Goal: Task Accomplishment & Management: Complete application form

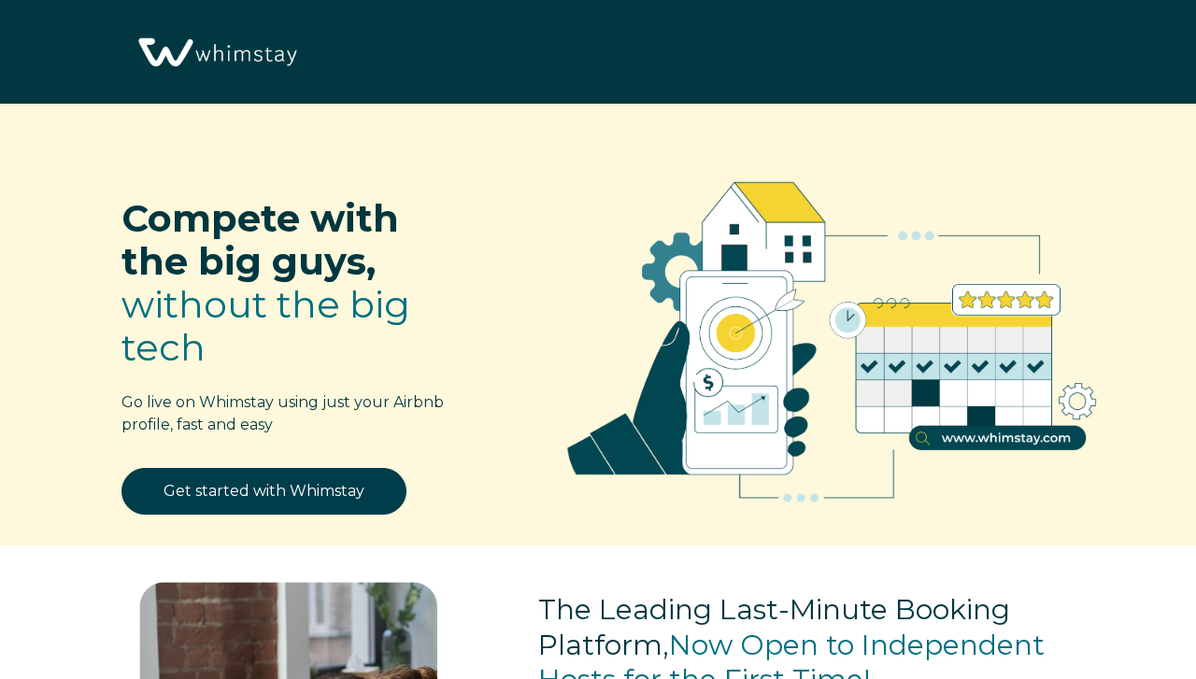
select select "US"
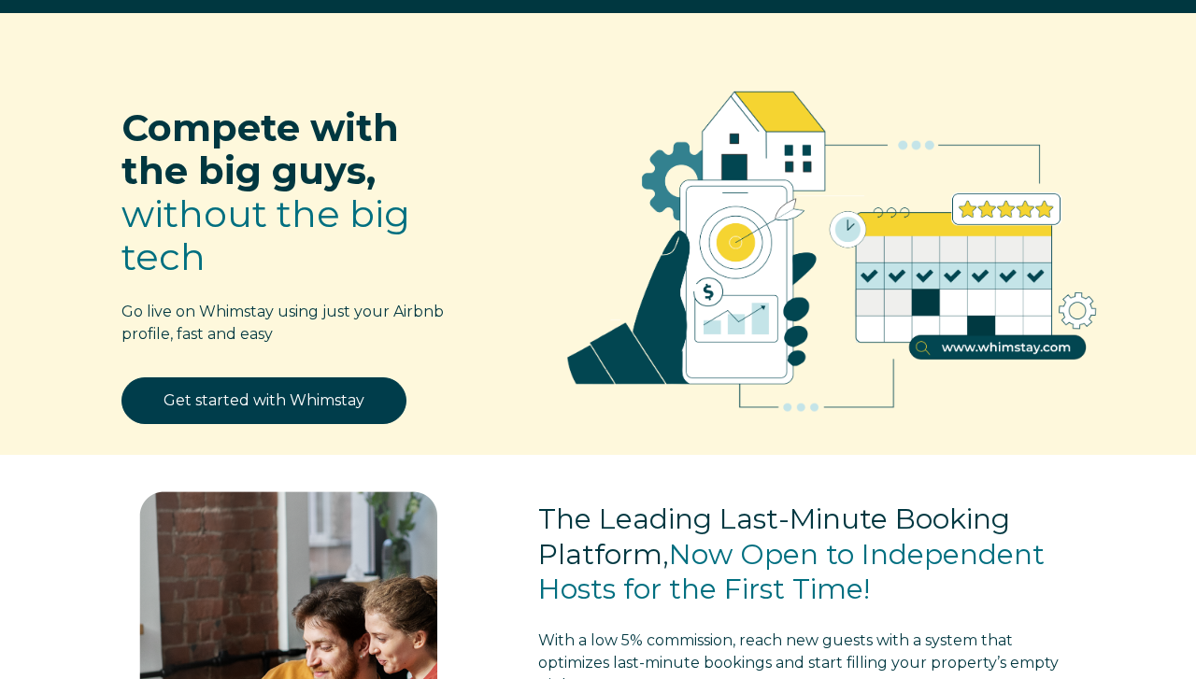
scroll to position [95, 0]
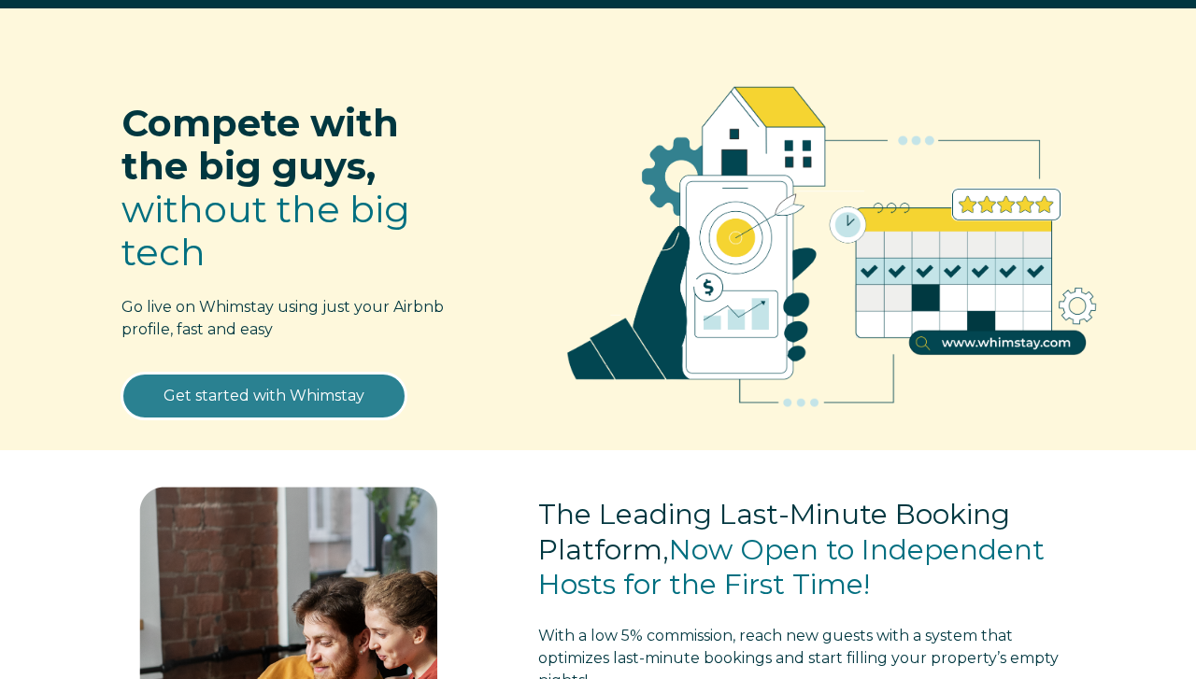
click at [325, 401] on link "Get started with Whimstay" at bounding box center [264, 396] width 285 height 47
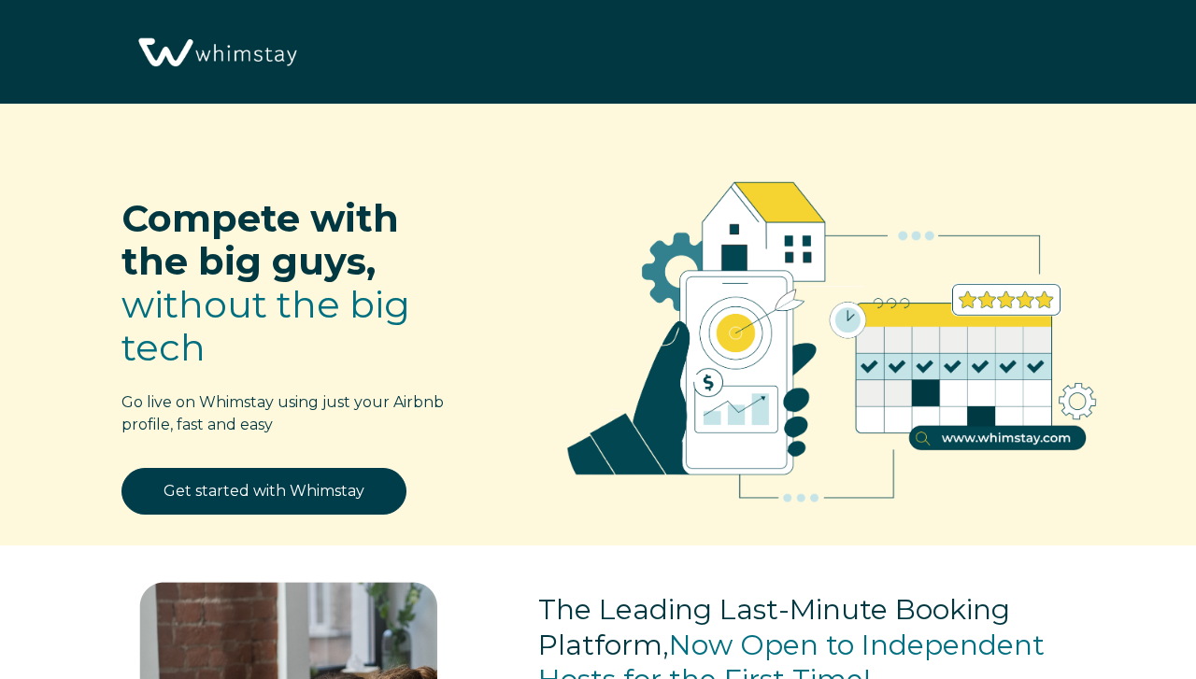
select select "US"
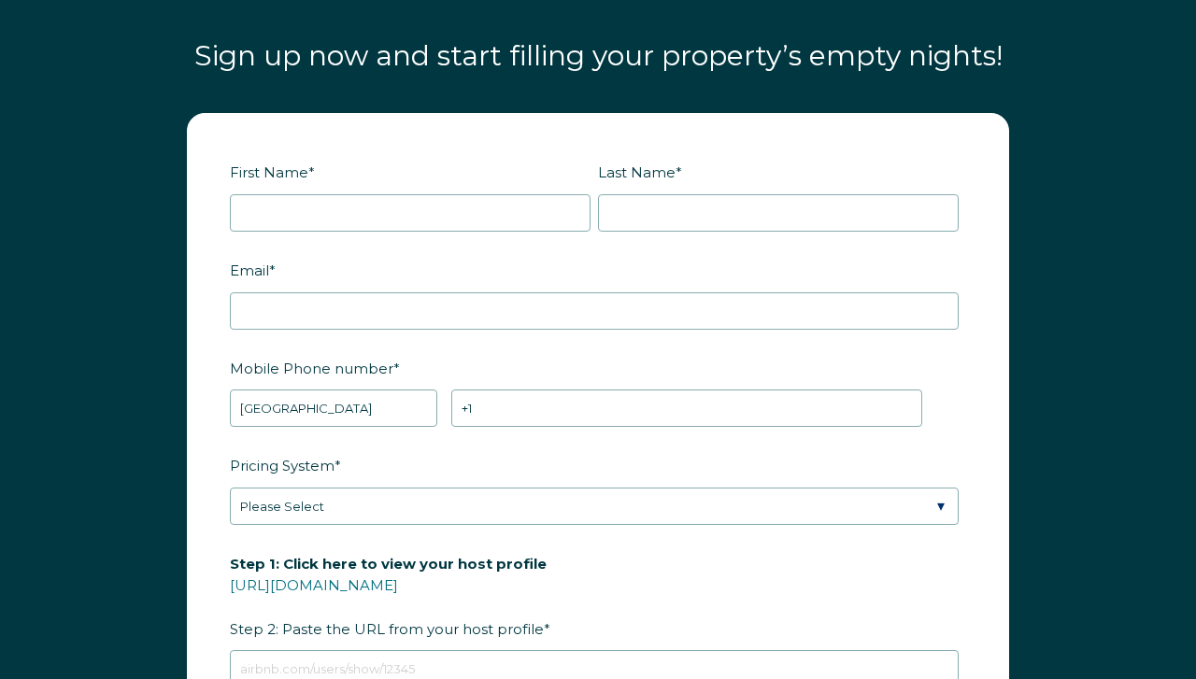
scroll to position [2129, 0]
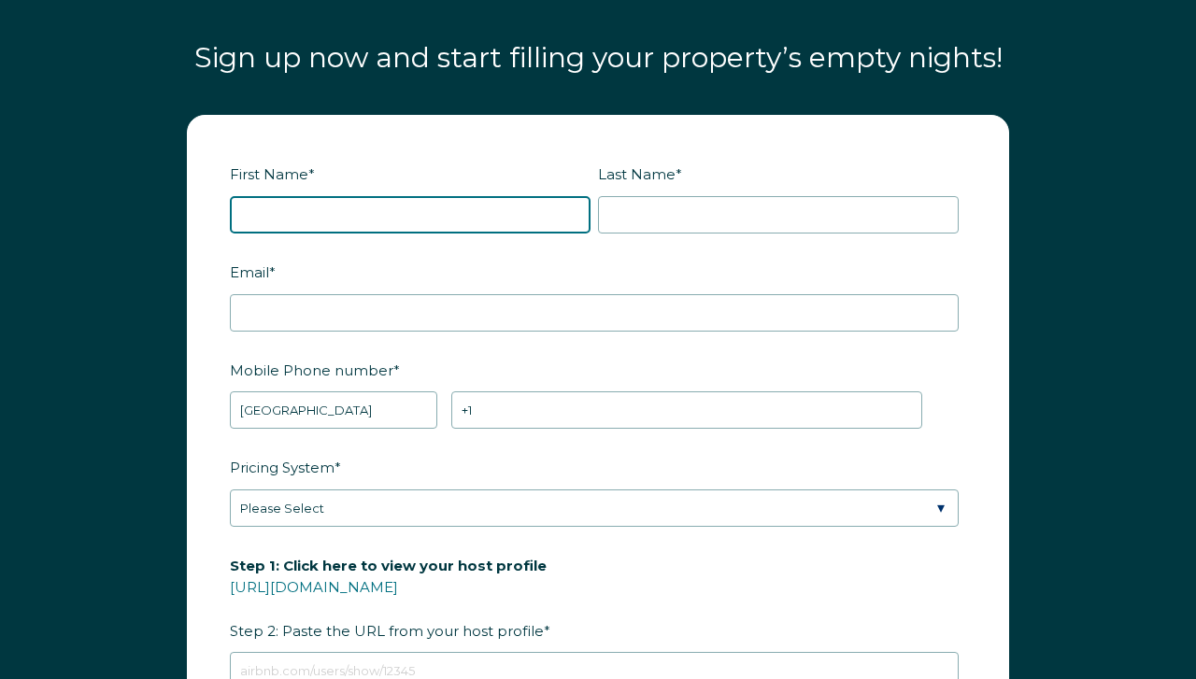
click at [271, 216] on input "First Name *" at bounding box center [410, 214] width 361 height 37
type input "Myles"
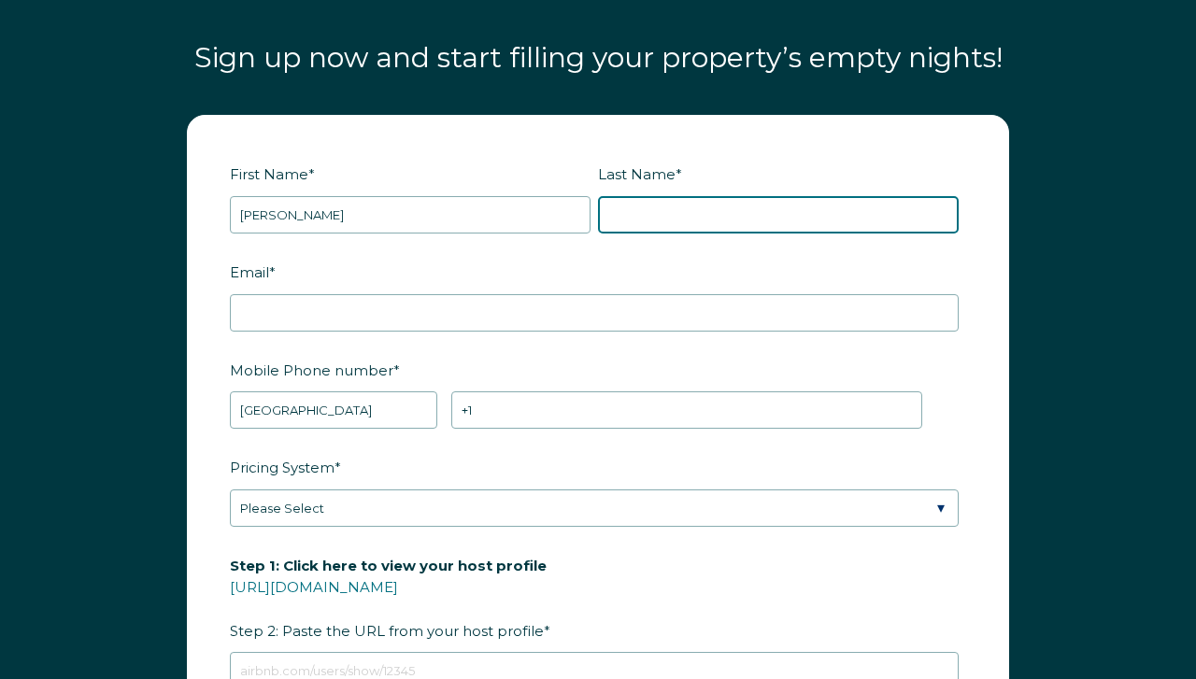
type input "prior"
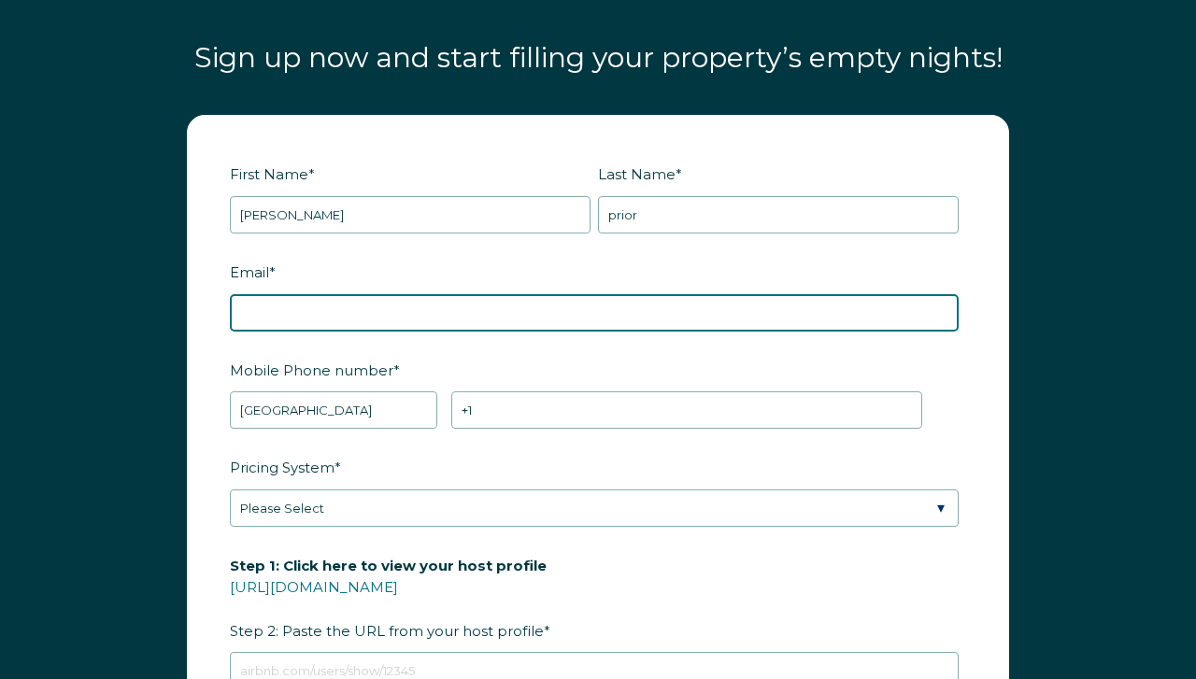
type input "spinguy1@hotmail.com"
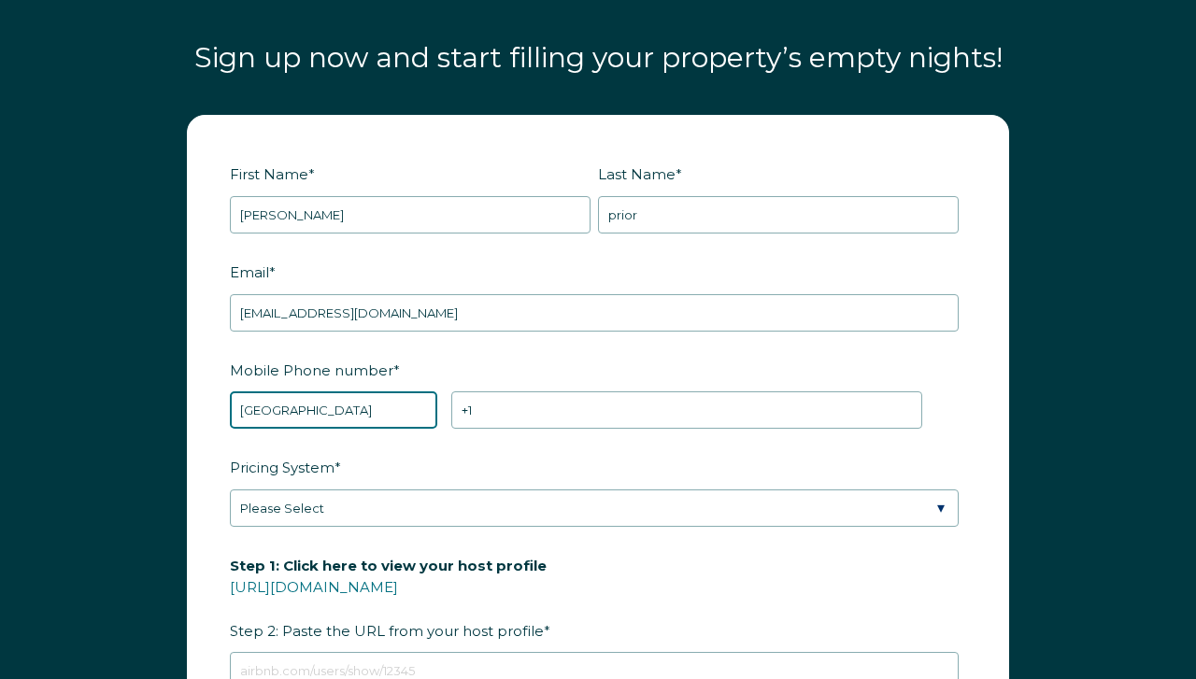
click at [290, 400] on select "* Afghanistan (‫افغانستان‬‎) Albania (Shqipëri) Algeria (‫الجزائر‬‎) American S…" at bounding box center [333, 410] width 207 height 37
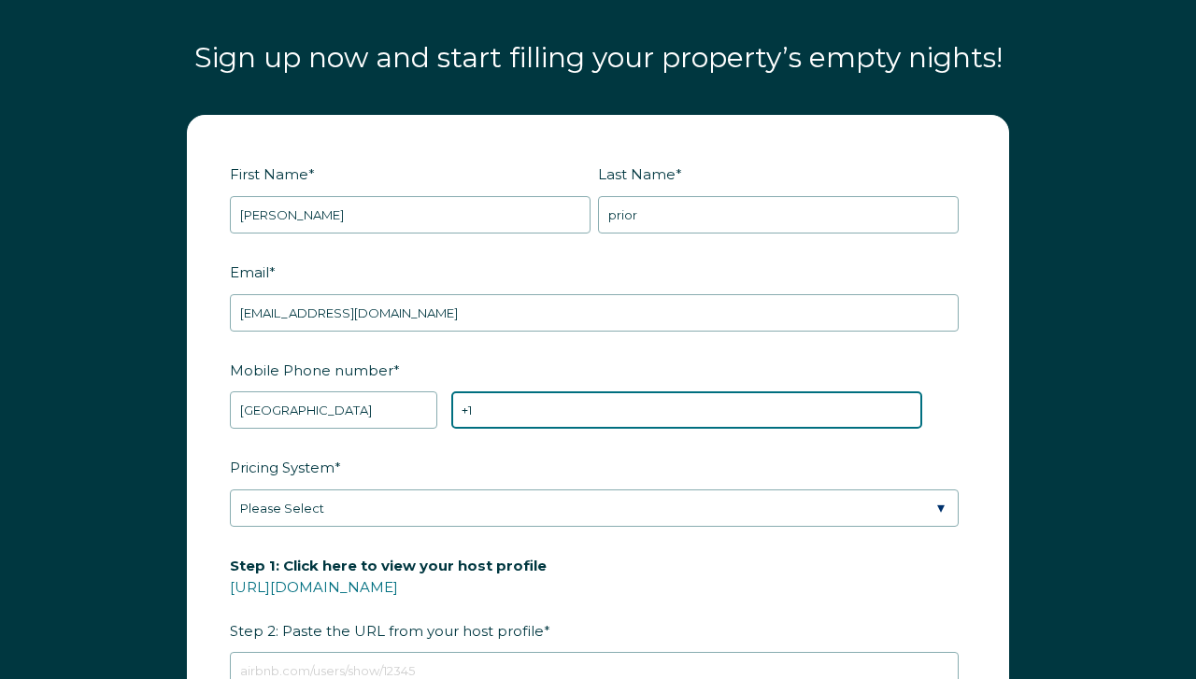
click at [499, 406] on input "+1" at bounding box center [686, 410] width 471 height 37
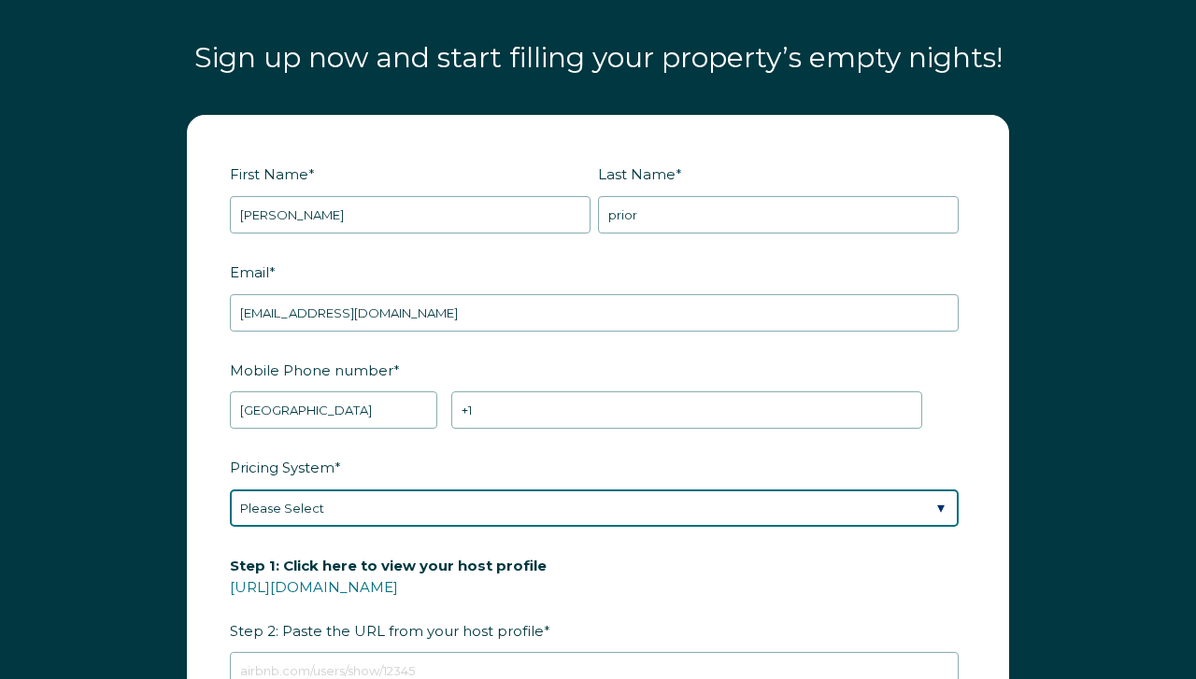
click at [939, 503] on div "Pricing System * Please Select Manual Airbnb Smart Pricing PriceLabs Wheelhouse…" at bounding box center [598, 489] width 736 height 76
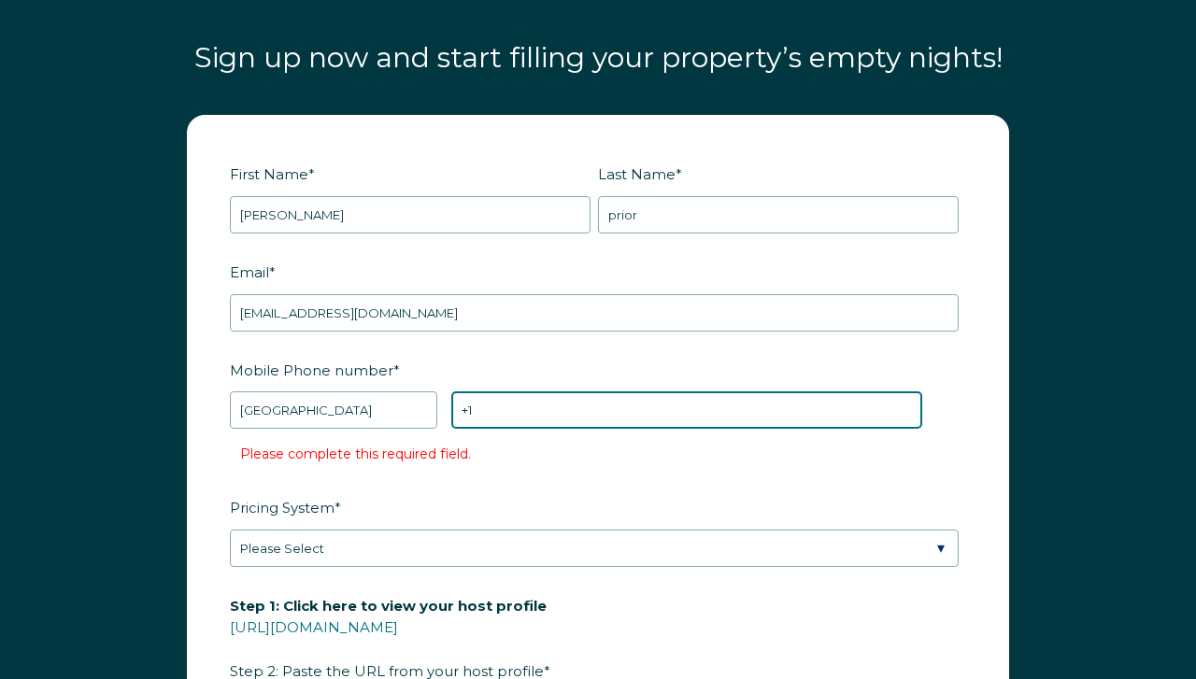
click at [502, 407] on input "+1" at bounding box center [686, 410] width 471 height 37
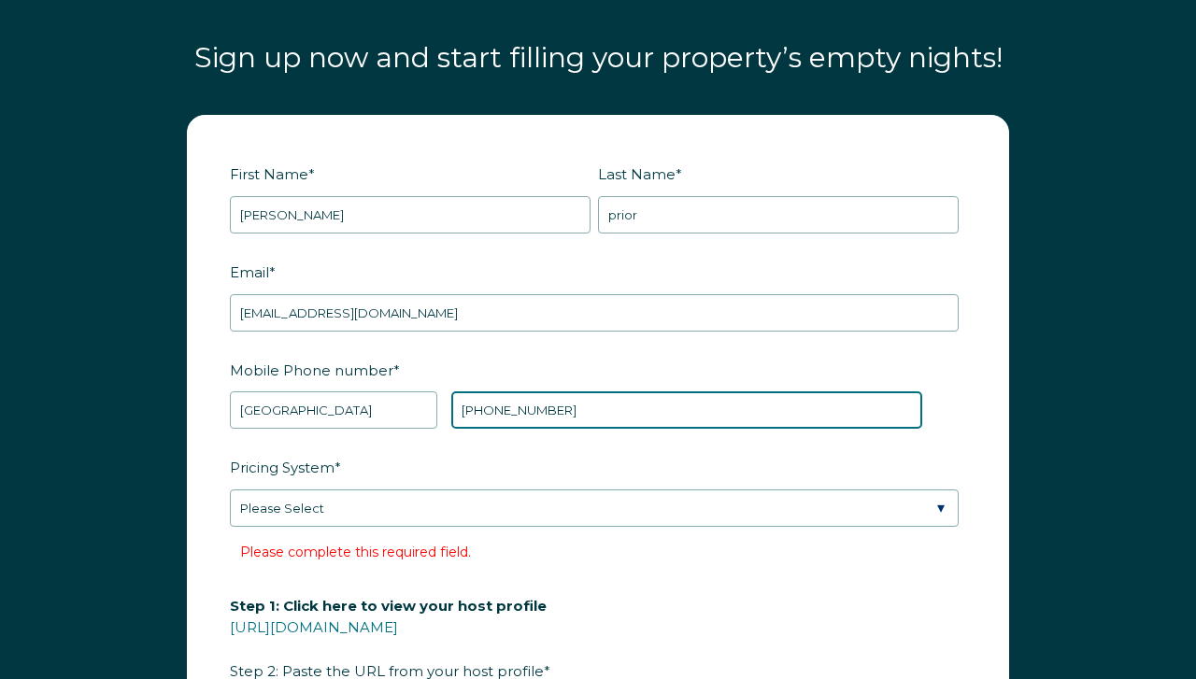
type input "+1 8452225928"
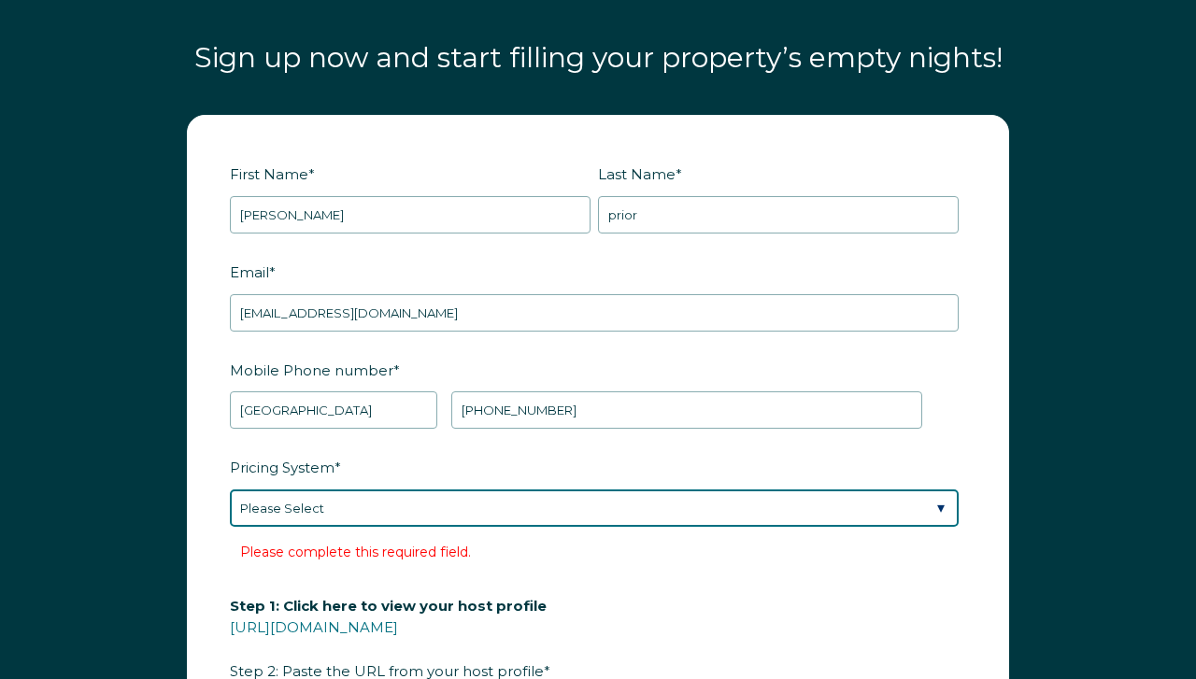
click at [943, 507] on select "Please Select Manual Airbnb Smart Pricing PriceLabs Wheelhouse Beyond Pricing 3…" at bounding box center [594, 508] width 729 height 37
select select "Manual"
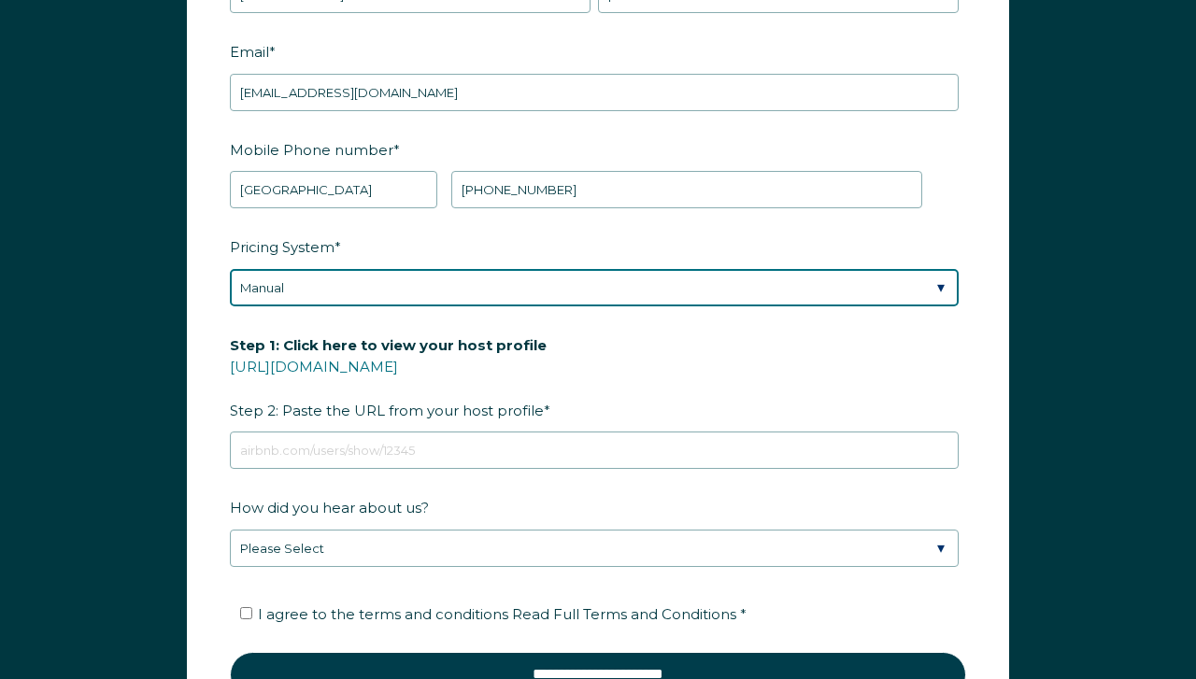
scroll to position [2337, 0]
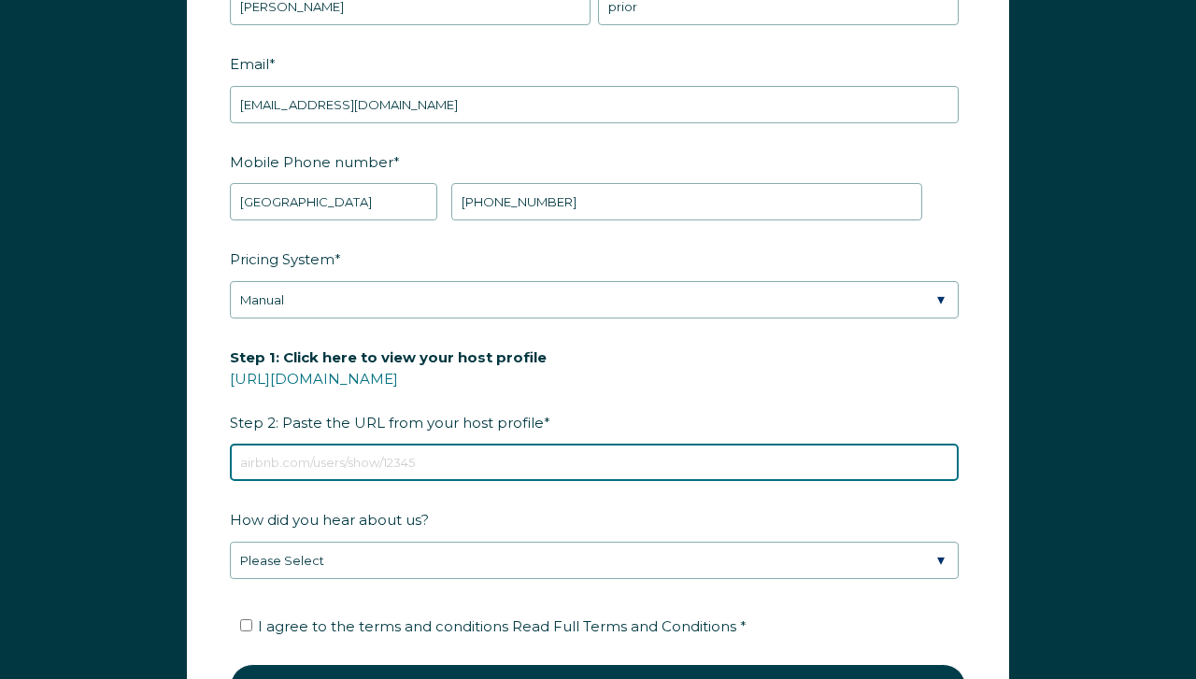
click at [338, 465] on input "Step 1: Click here to view your host profile https://www.airbnb.com/users/show/…" at bounding box center [594, 462] width 729 height 37
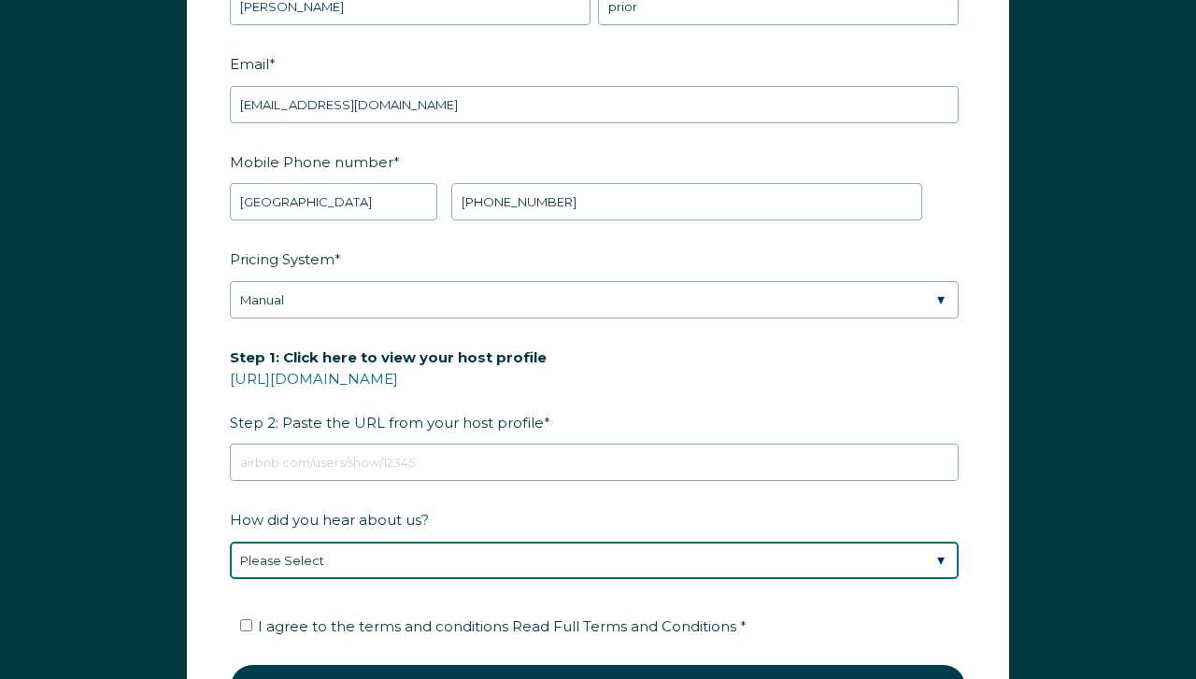
click at [939, 555] on div "How did you hear about us? Please Select Discovered Whimstay at an event or con…" at bounding box center [598, 542] width 736 height 76
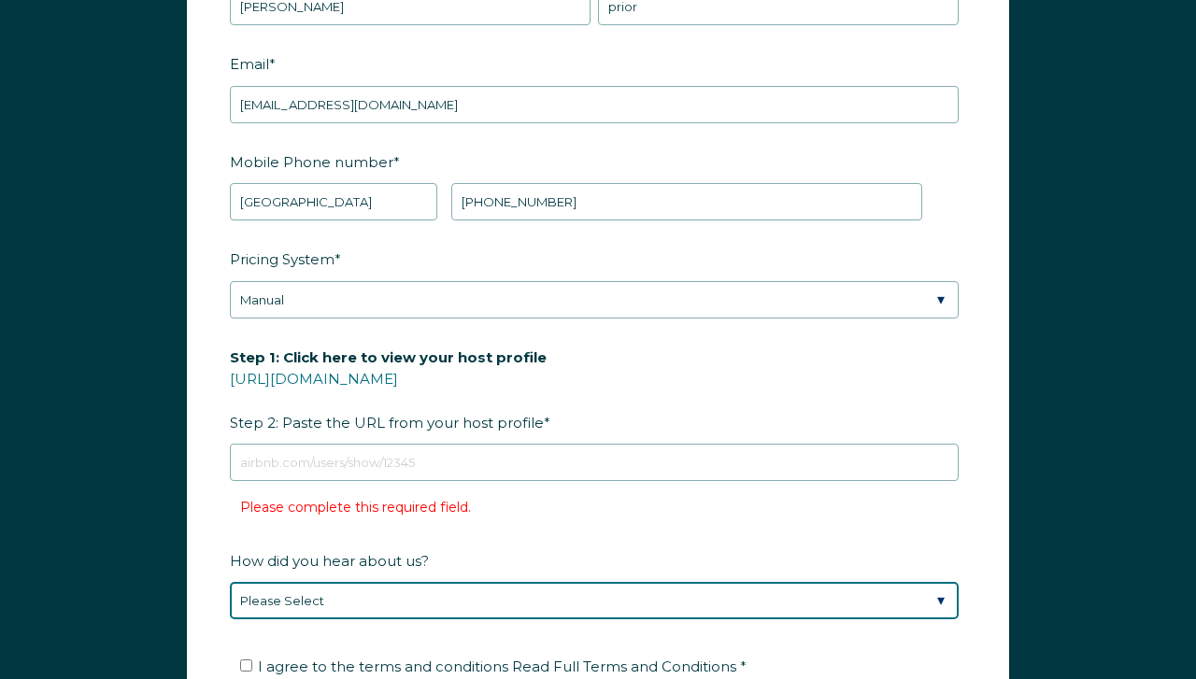
select select "Social Media"
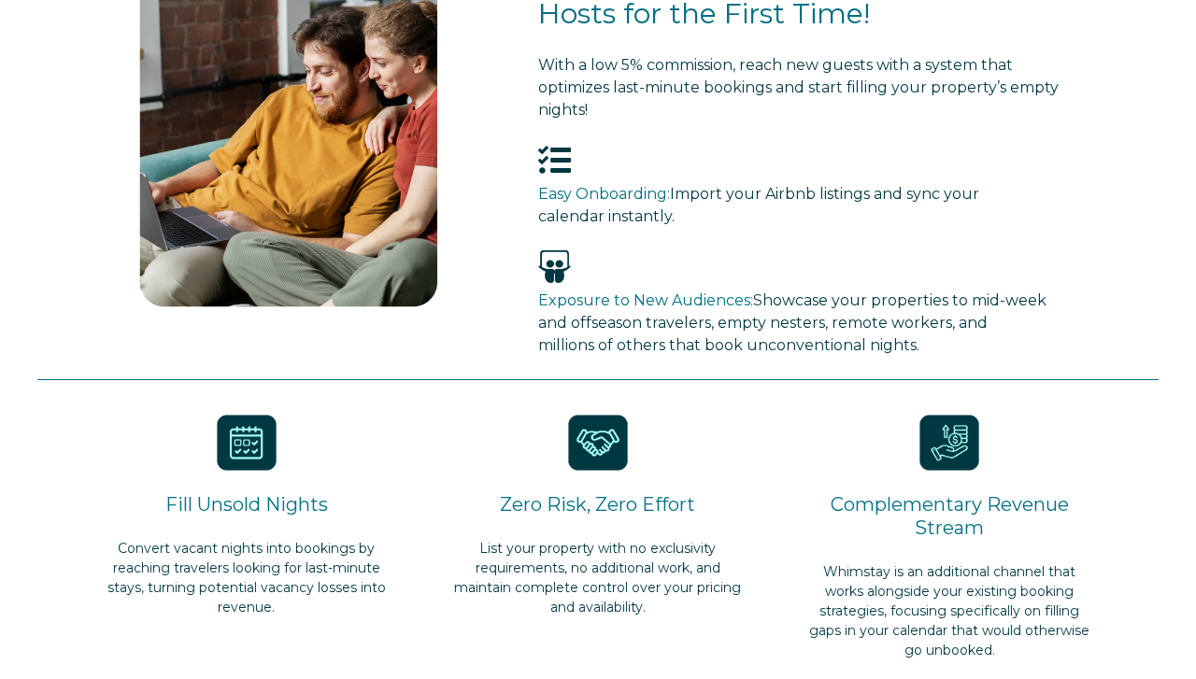
scroll to position [0, 0]
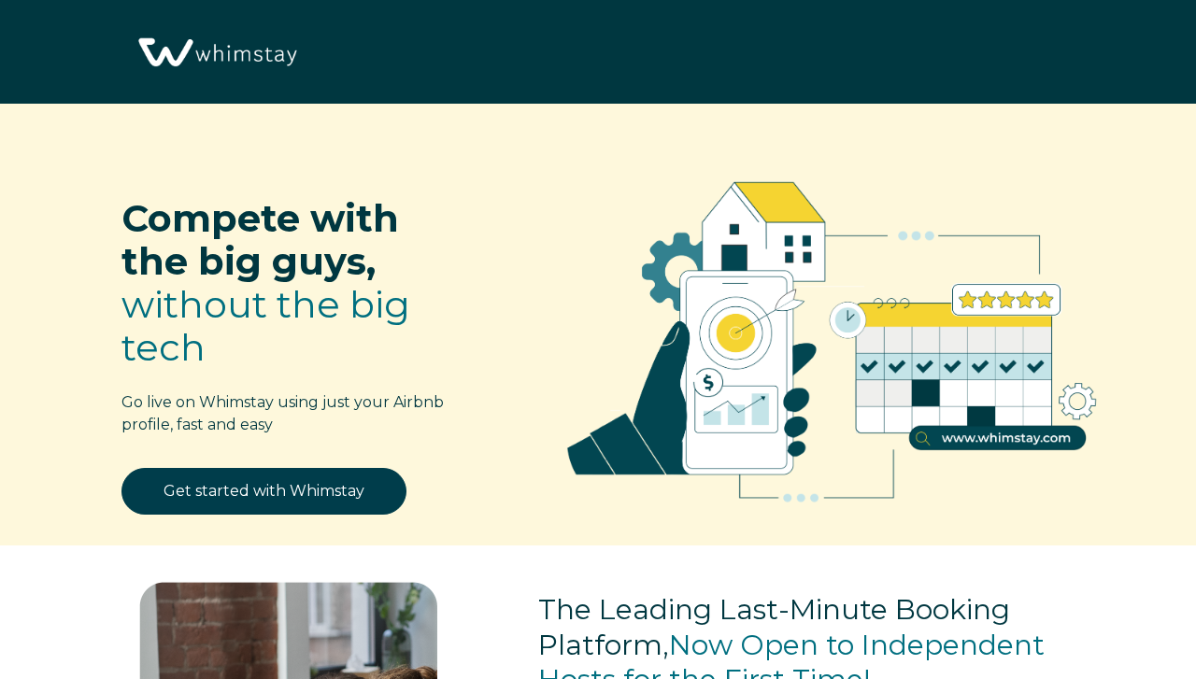
select select "US"
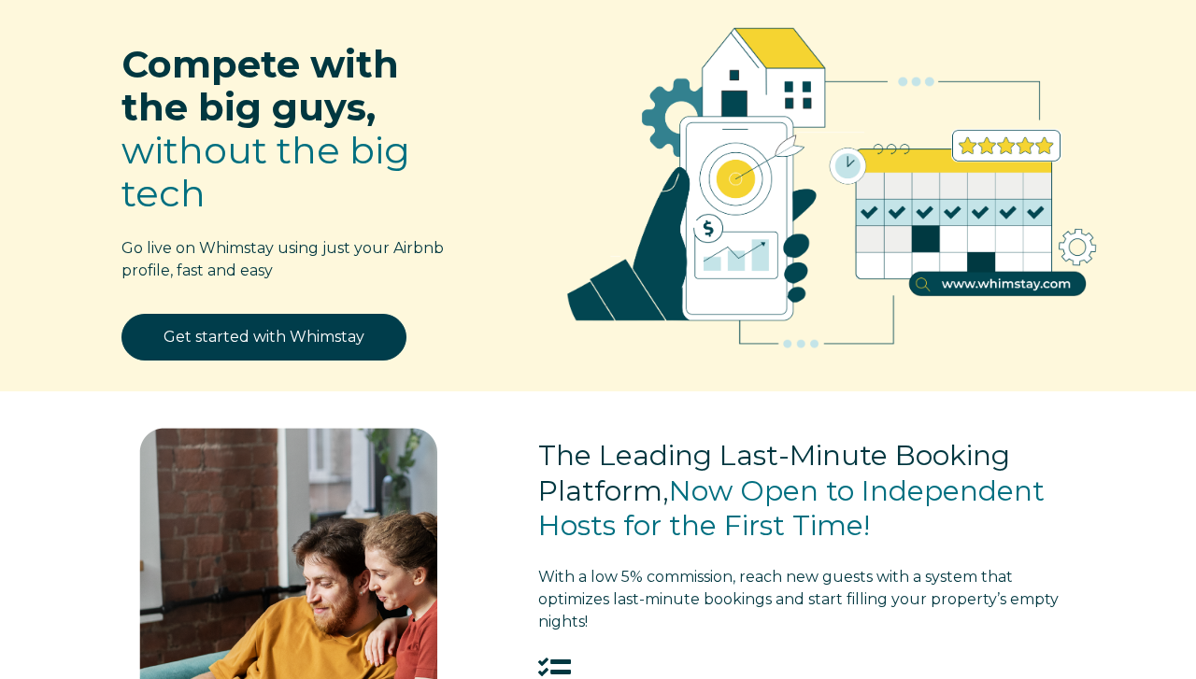
scroll to position [142, 0]
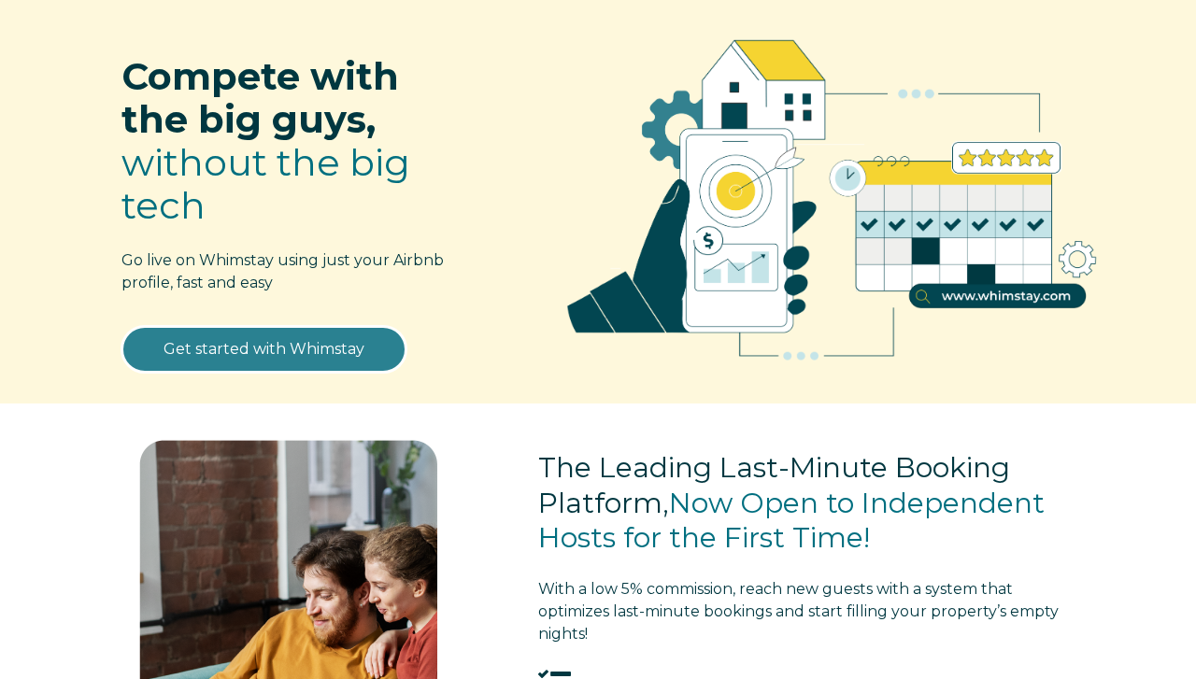
click at [311, 349] on link "Get started with Whimstay" at bounding box center [264, 349] width 285 height 47
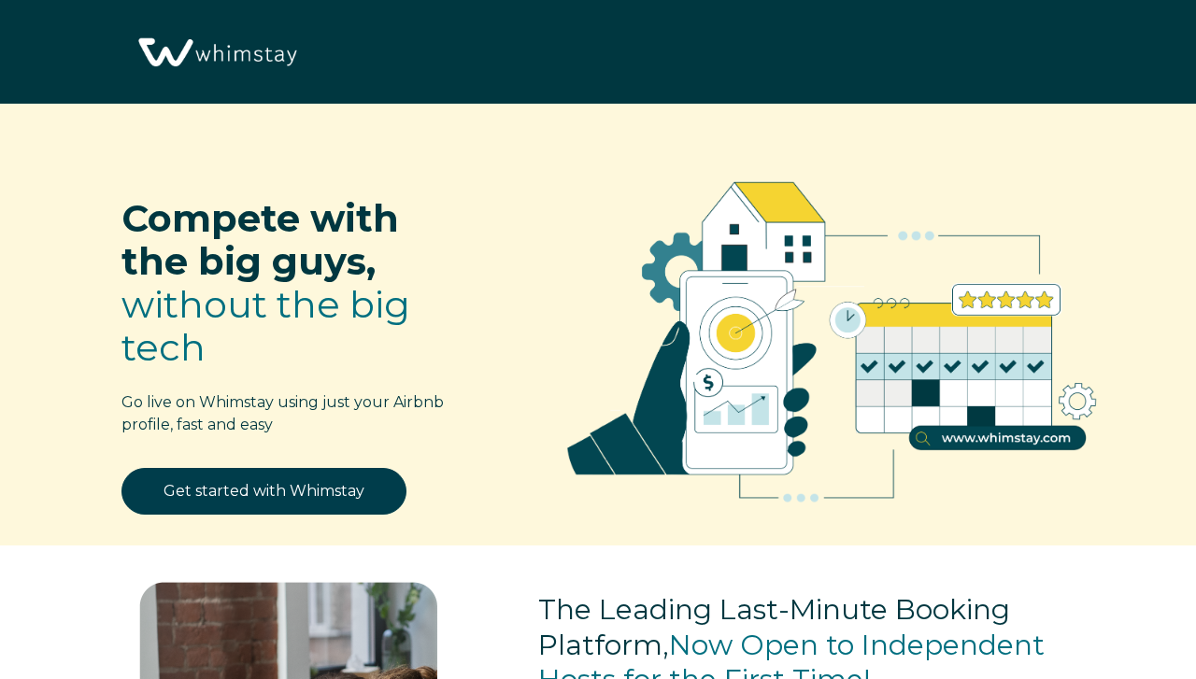
scroll to position [2168, 0]
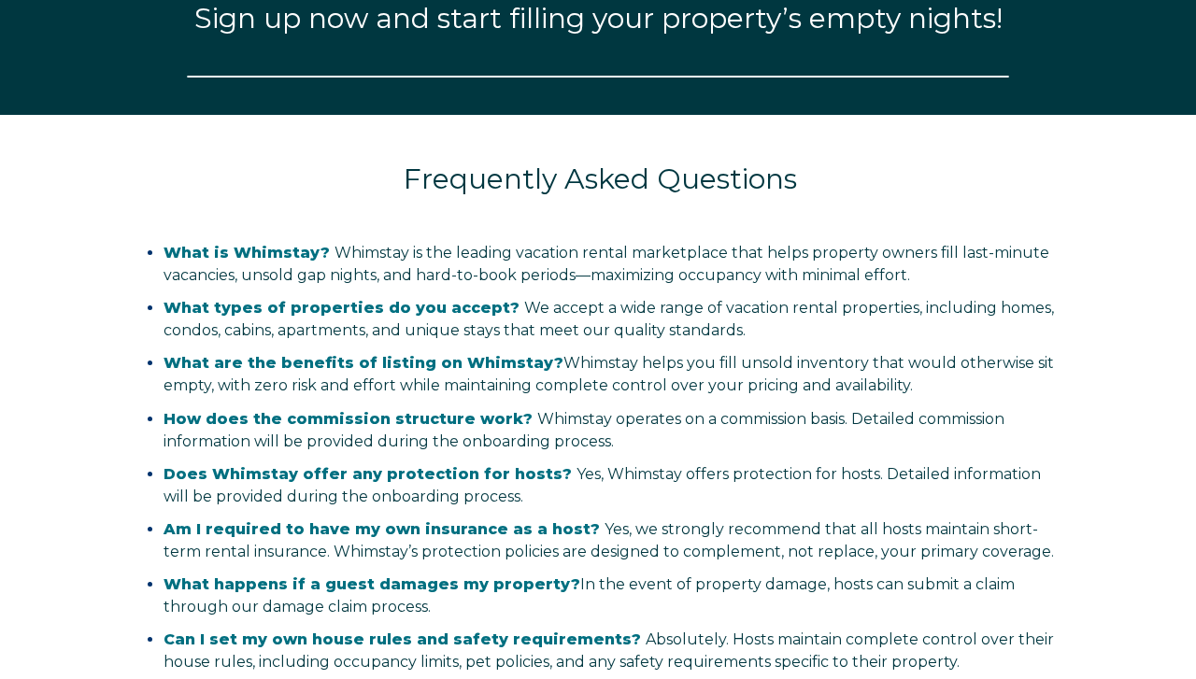
select select "US"
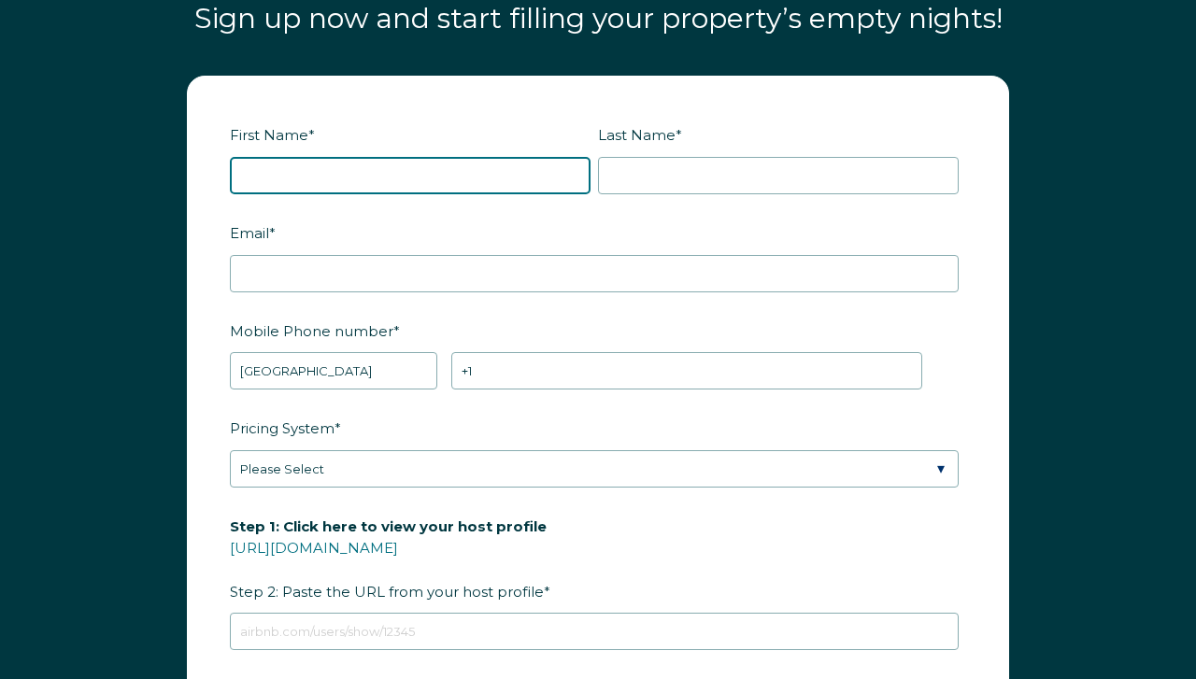
click at [279, 178] on input "First Name *" at bounding box center [410, 175] width 361 height 37
type input "[PERSON_NAME]"
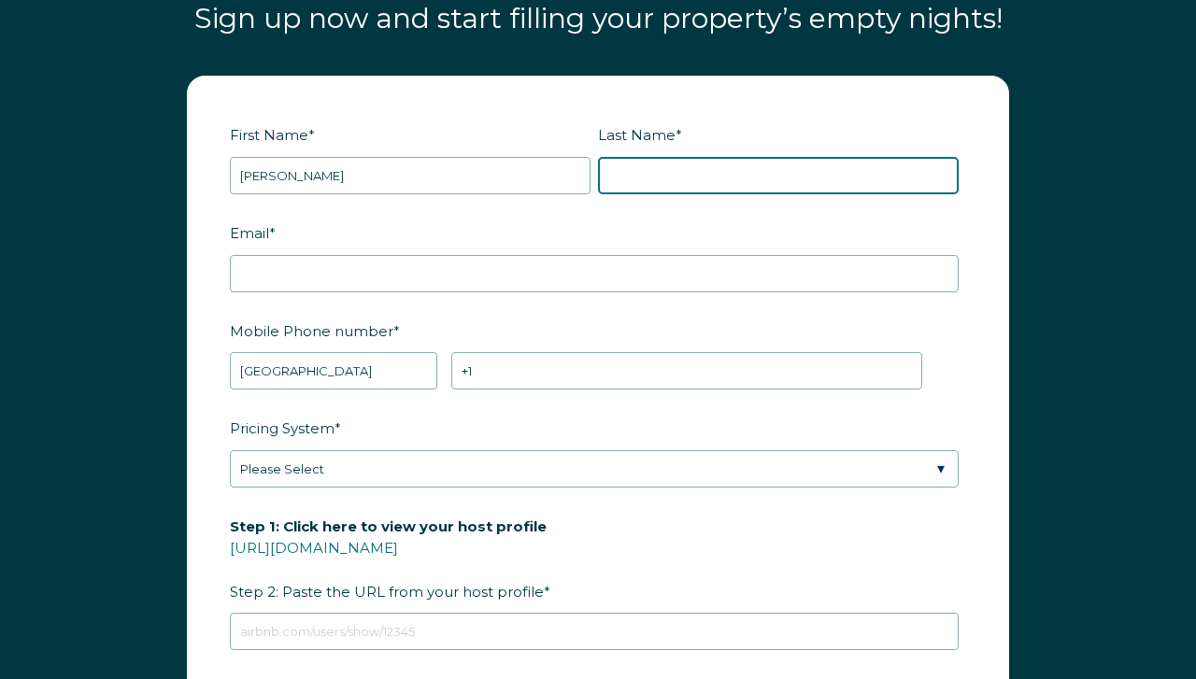
type input "prior"
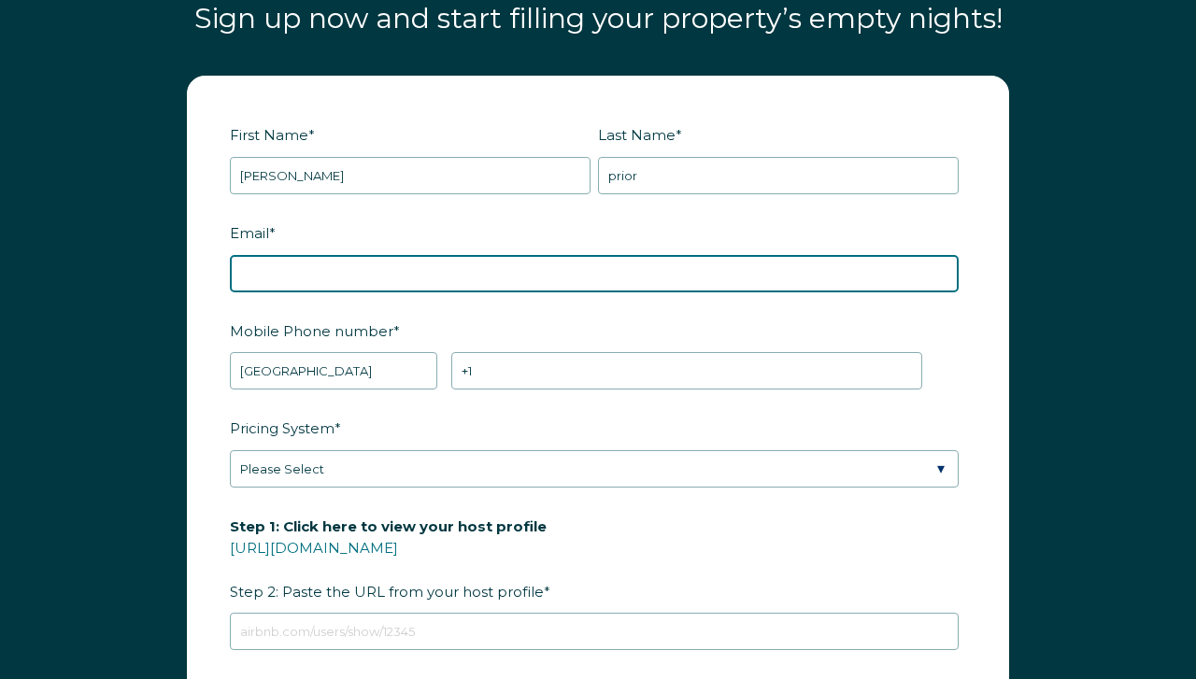
type input "spinguy1@hotmail.com"
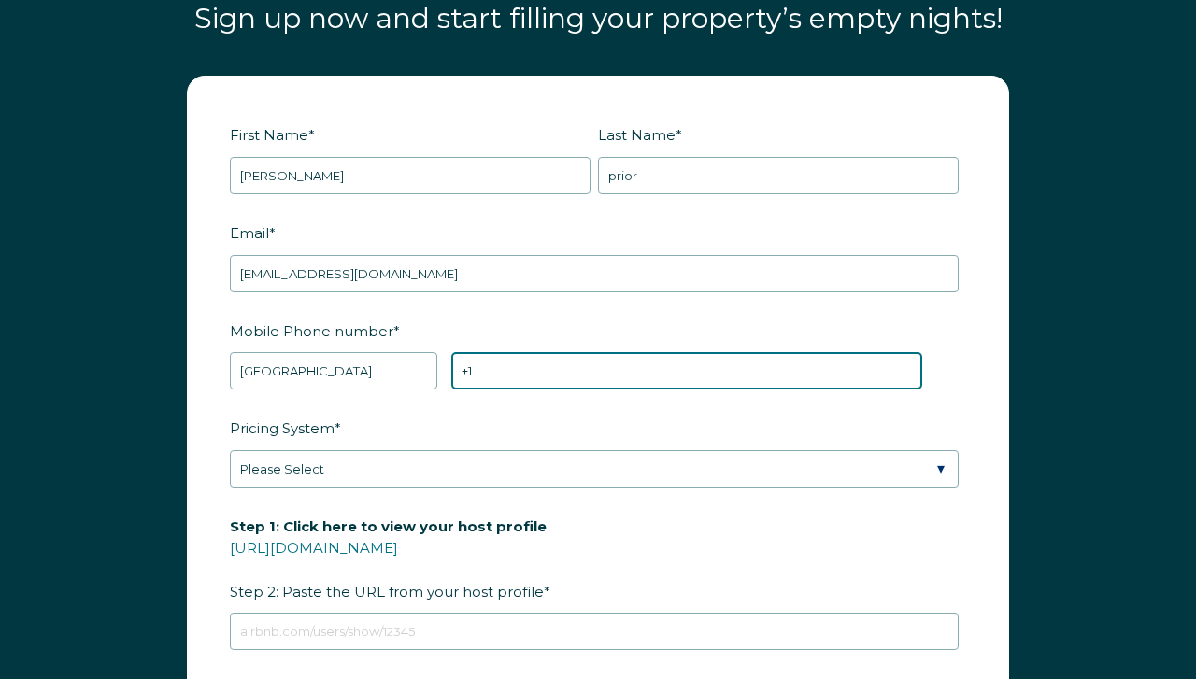
click at [477, 369] on input "+1" at bounding box center [686, 370] width 471 height 37
type input "+1 8452225928"
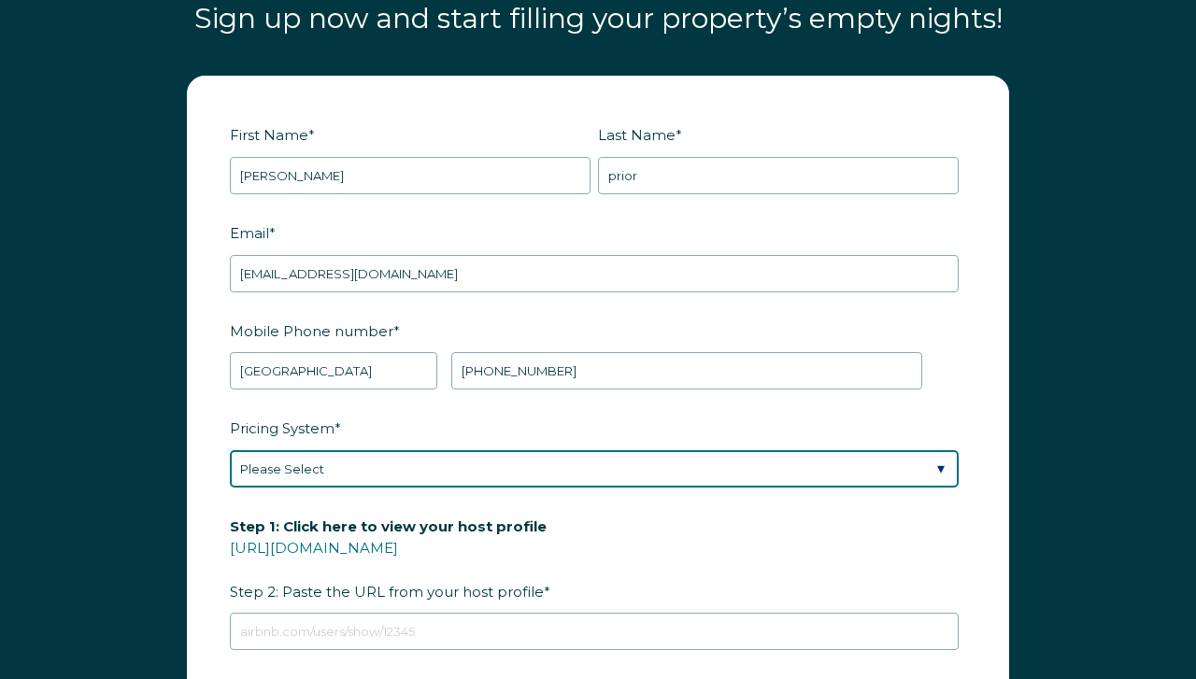
click at [940, 459] on select "Please Select Manual Airbnb Smart Pricing PriceLabs Wheelhouse Beyond Pricing 3…" at bounding box center [594, 468] width 729 height 37
select select "Manual"
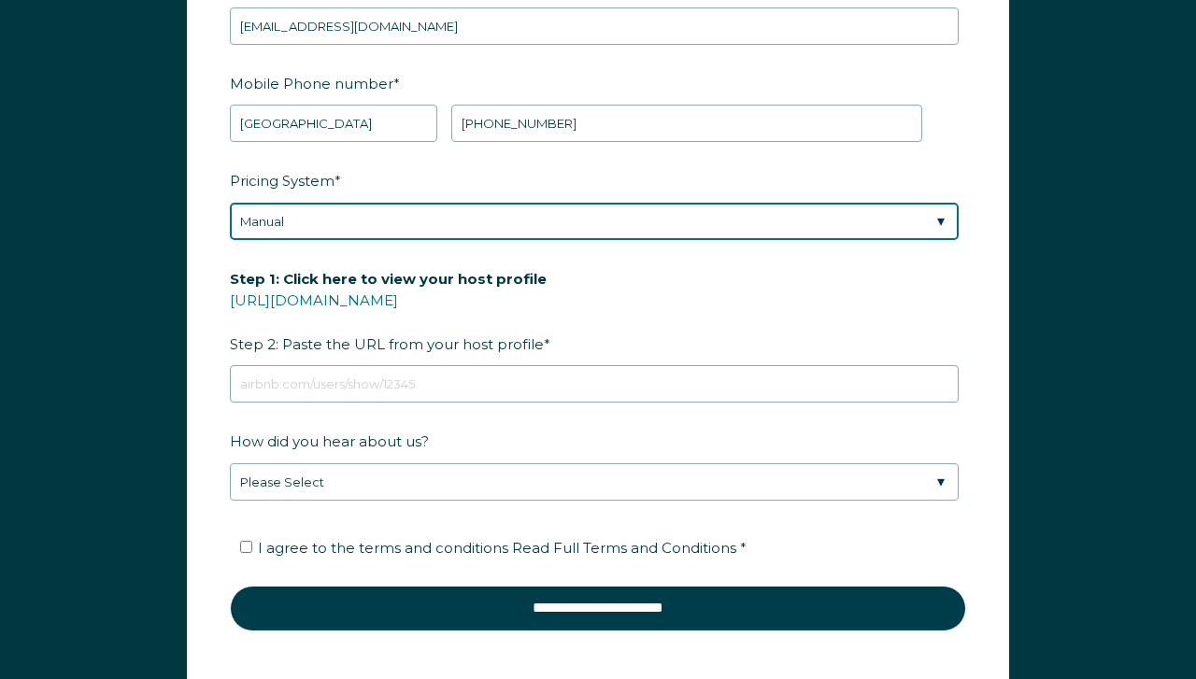
scroll to position [2418, 0]
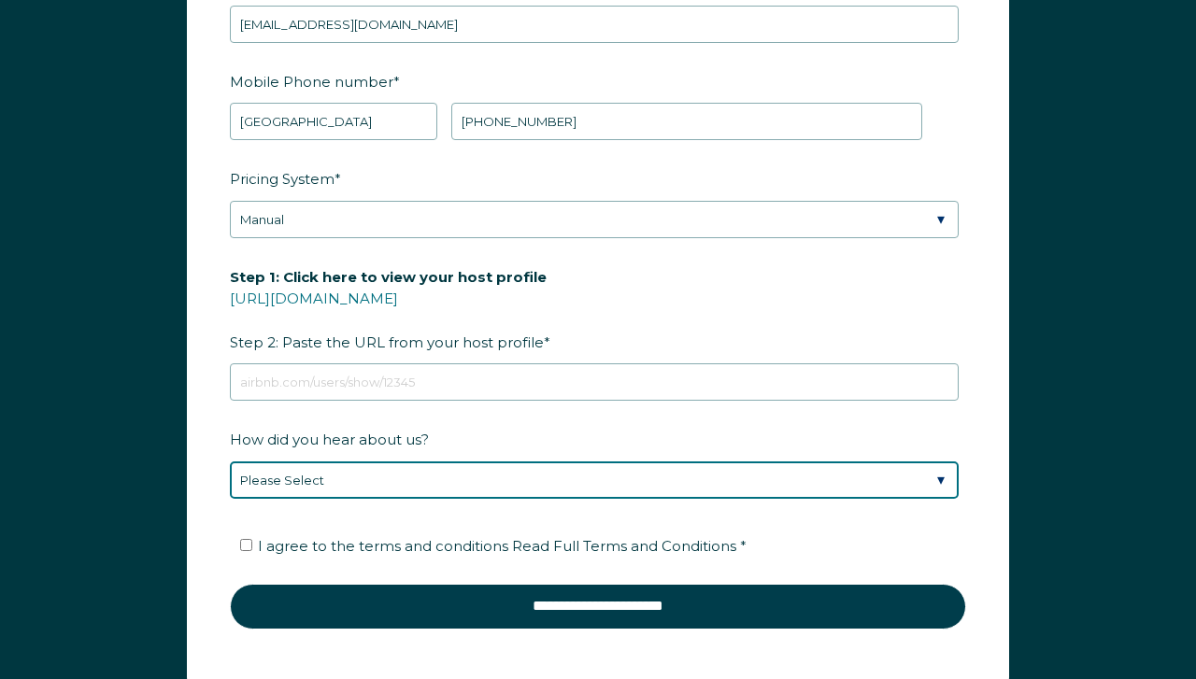
click at [942, 476] on select "Please Select Discovered Whimstay at an event or conference Found Whimstay thro…" at bounding box center [594, 480] width 729 height 37
select select "Social Media"
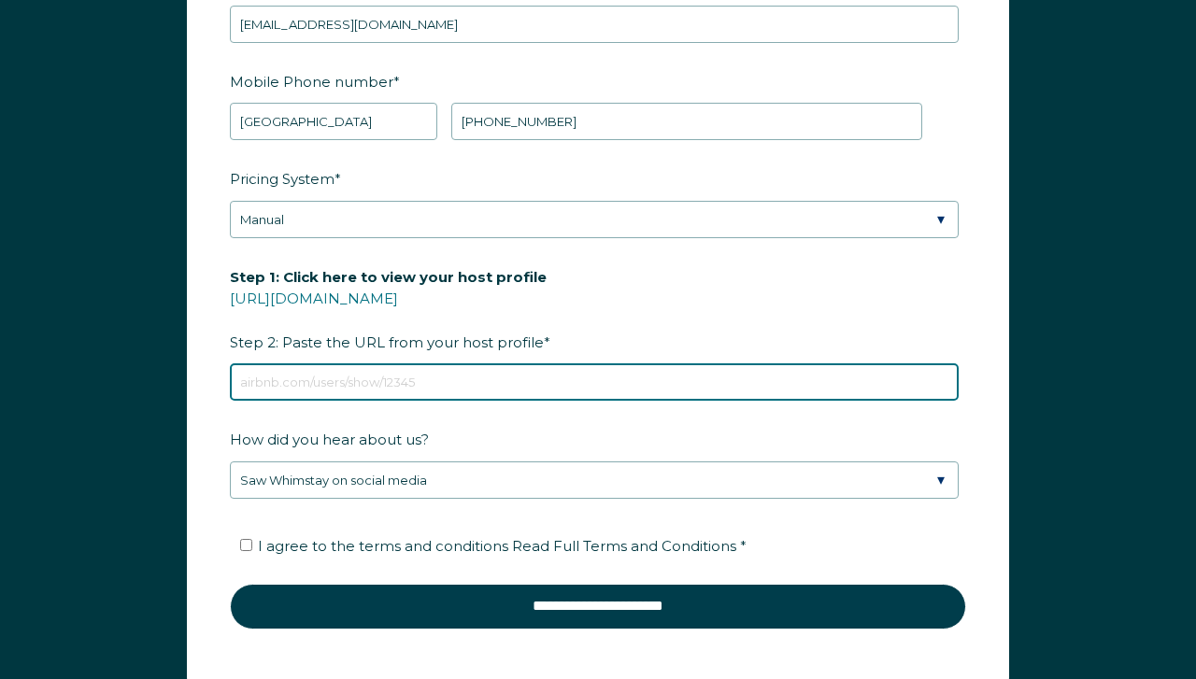
click at [277, 379] on input "Step 1: Click here to view your host profile https://www.airbnb.com/users/show/…" at bounding box center [594, 382] width 729 height 37
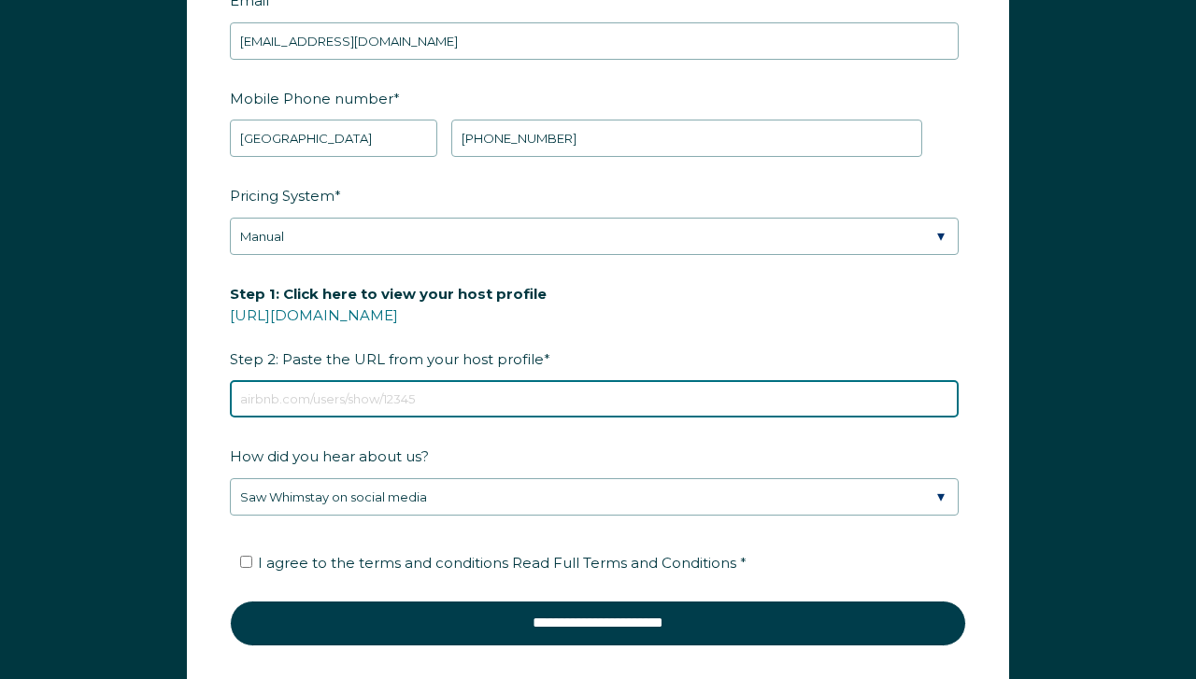
scroll to position [2424, 0]
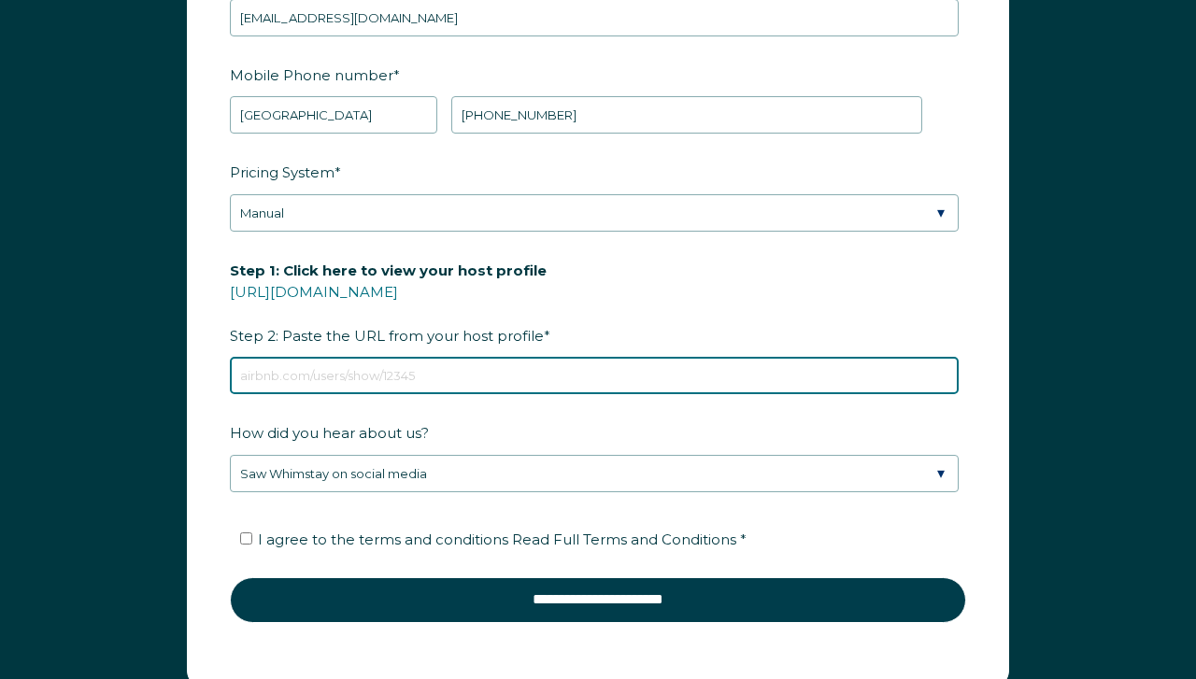
click at [259, 378] on input "Step 1: Click here to view your host profile https://www.airbnb.com/users/show/…" at bounding box center [594, 375] width 729 height 37
paste input "https://www.airbnb.com/rooms/48160105?guests=1&adults=1&s=67&unique_share_id=2a…"
type input "https://www.airbnb.com/rooms/48160105?guests=1&adults=1&s=67&unique_share_id=2a…"
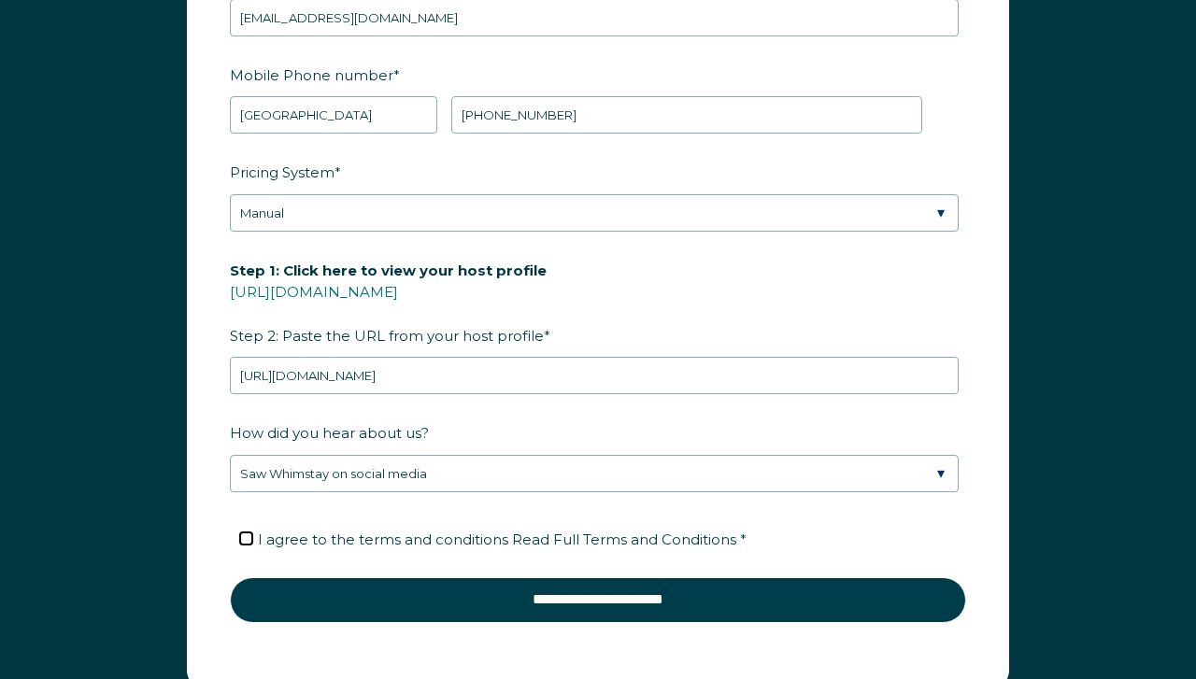
scroll to position [0, 0]
click at [245, 535] on input "I agree to the terms and conditions Read Full Terms and Conditions *" at bounding box center [246, 539] width 12 height 12
checkbox input "true"
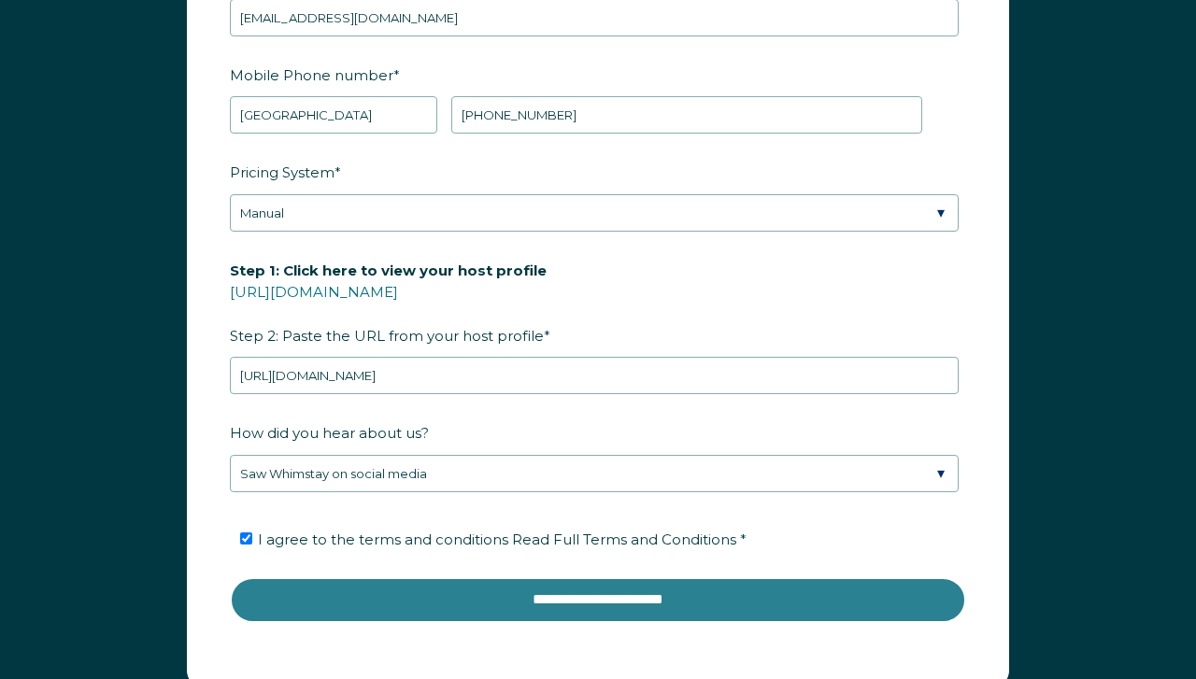
click at [365, 593] on input "**********" at bounding box center [598, 600] width 736 height 45
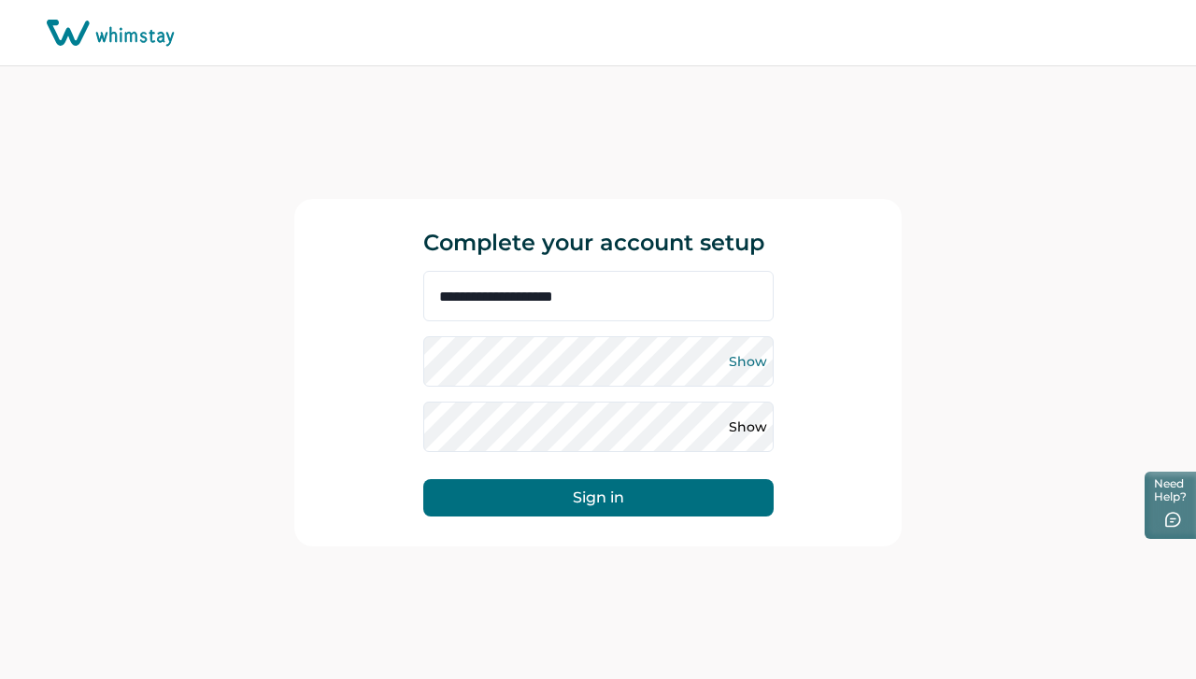
click at [757, 361] on button "Show" at bounding box center [749, 362] width 30 height 30
click at [750, 361] on button "Hide" at bounding box center [749, 362] width 30 height 30
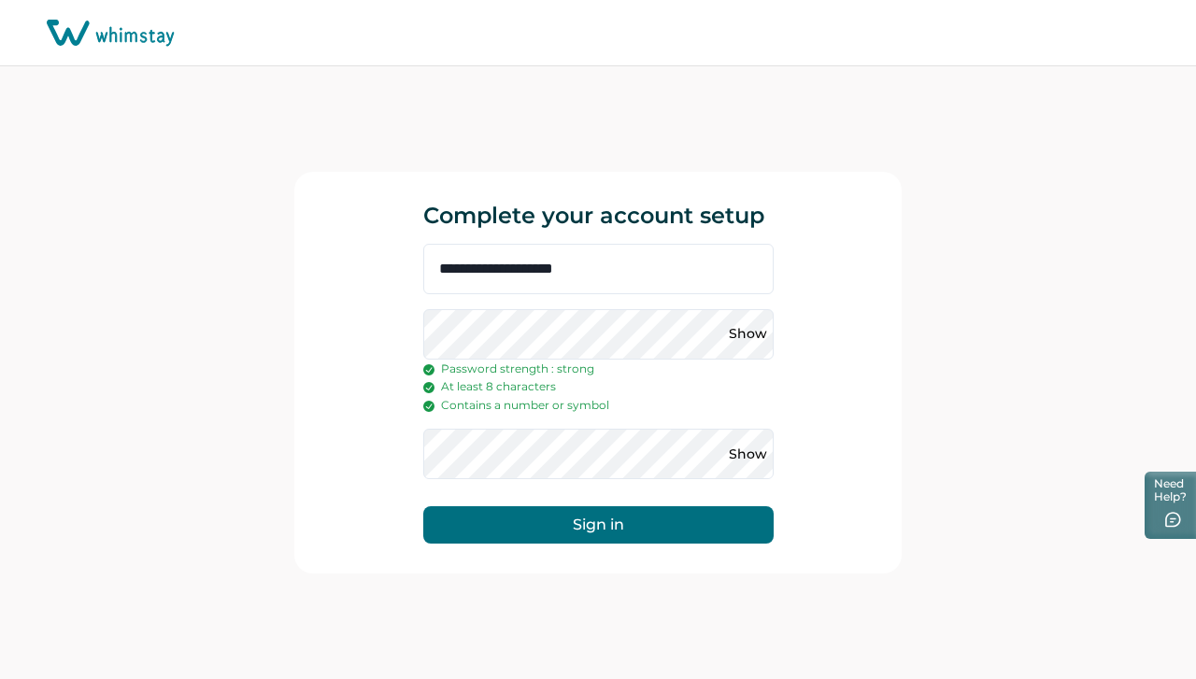
click at [539, 531] on button "Sign in" at bounding box center [598, 525] width 350 height 37
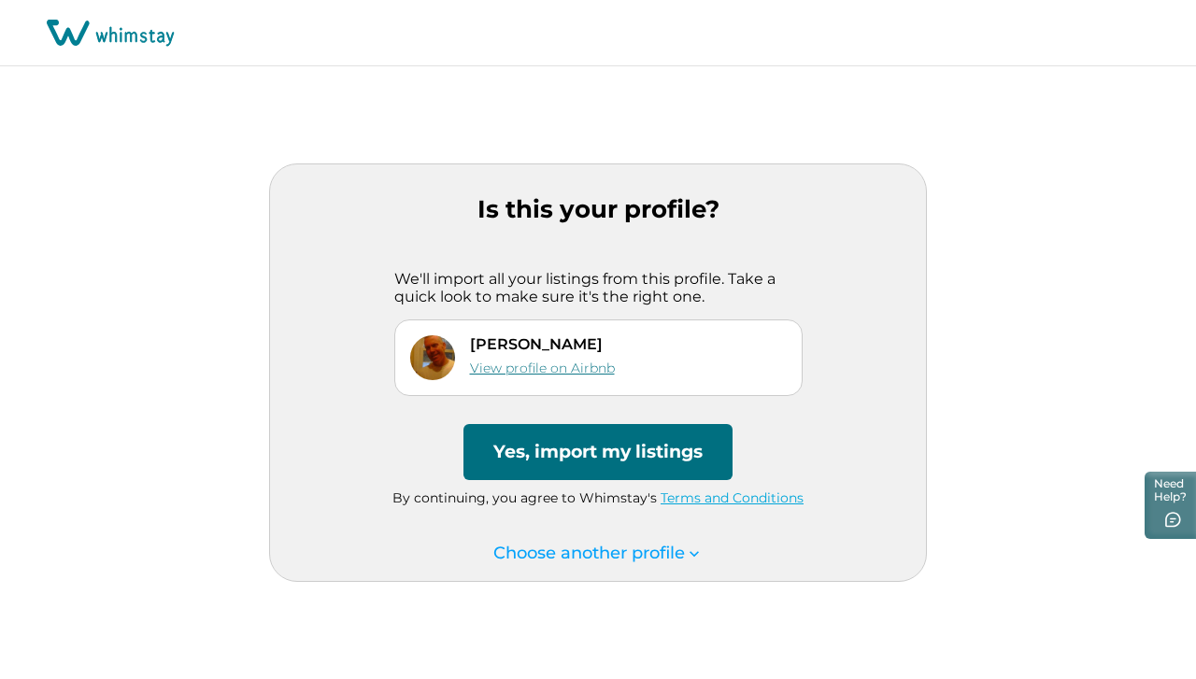
click at [590, 367] on link "View profile on Airbnb" at bounding box center [542, 368] width 145 height 17
